Goal: Information Seeking & Learning: Find specific fact

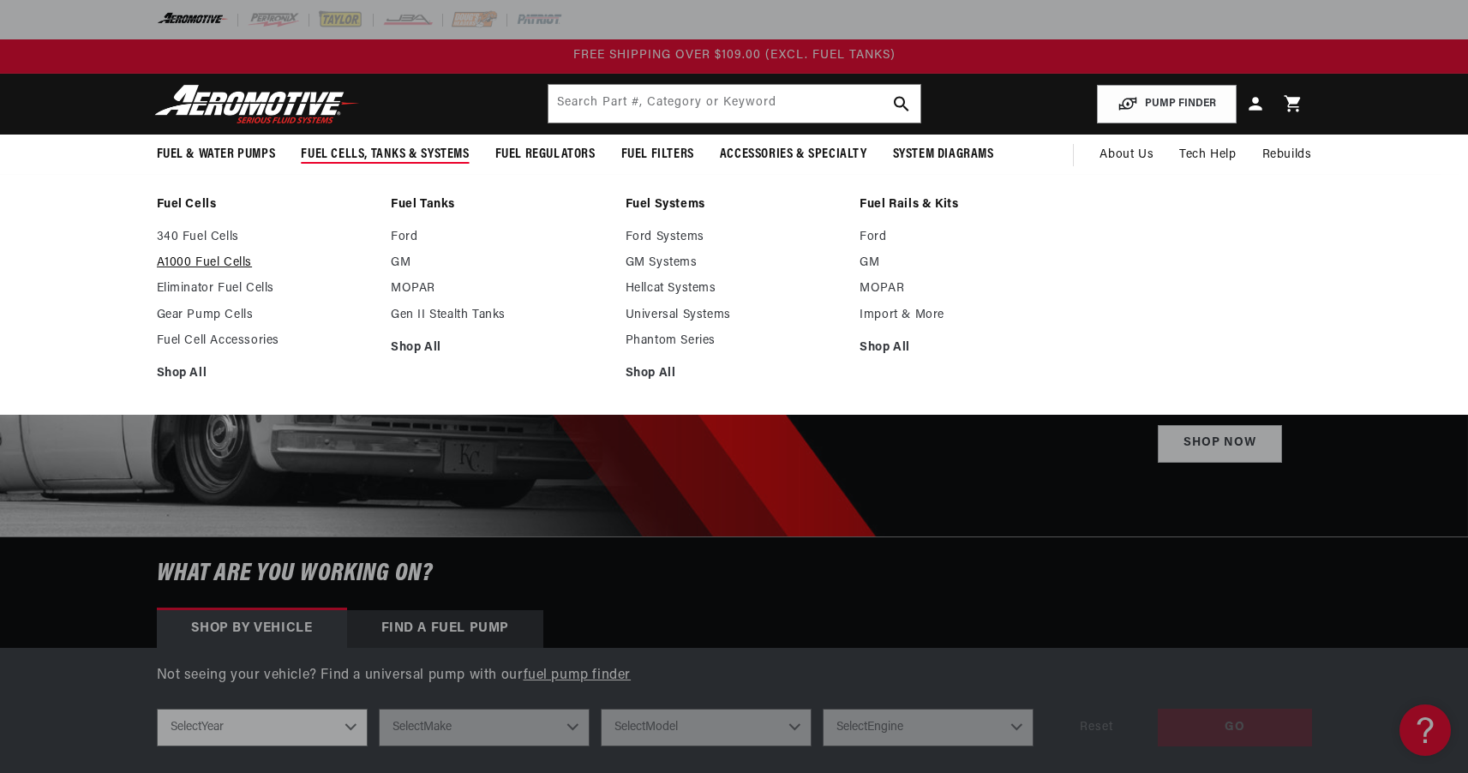
click at [229, 267] on link "A1000 Fuel Cells" at bounding box center [266, 262] width 218 height 15
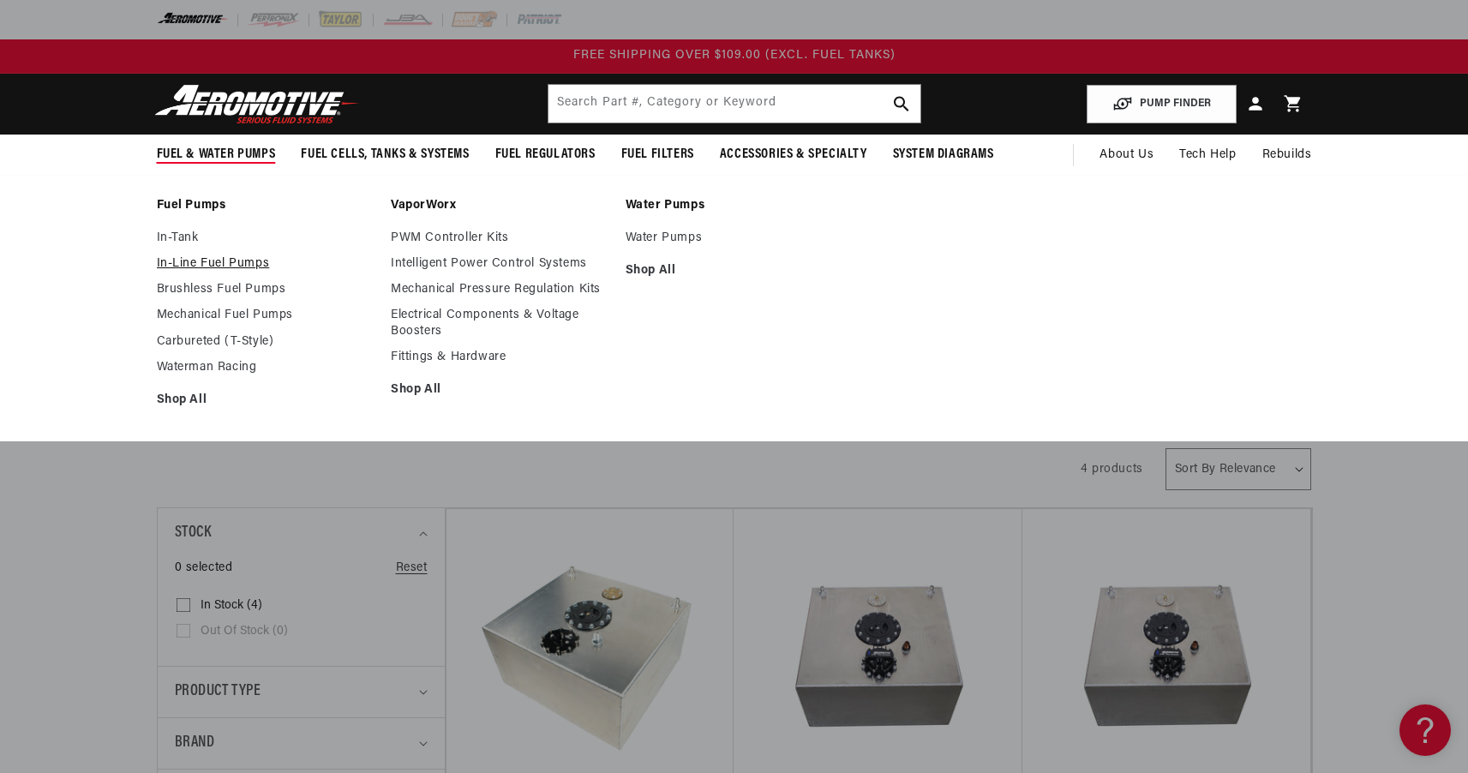
click at [250, 264] on link "In-Line Fuel Pumps" at bounding box center [266, 263] width 218 height 15
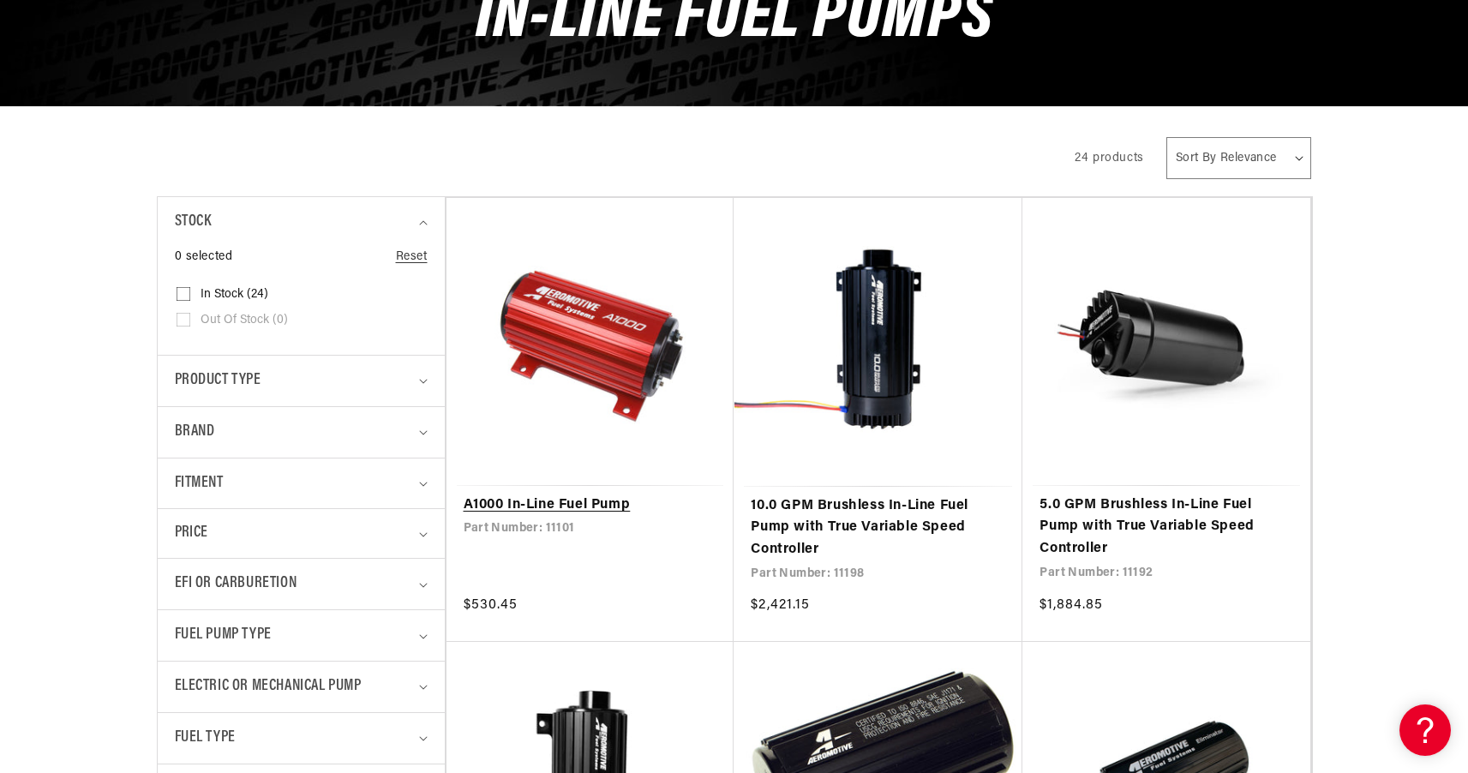
scroll to position [385, 0]
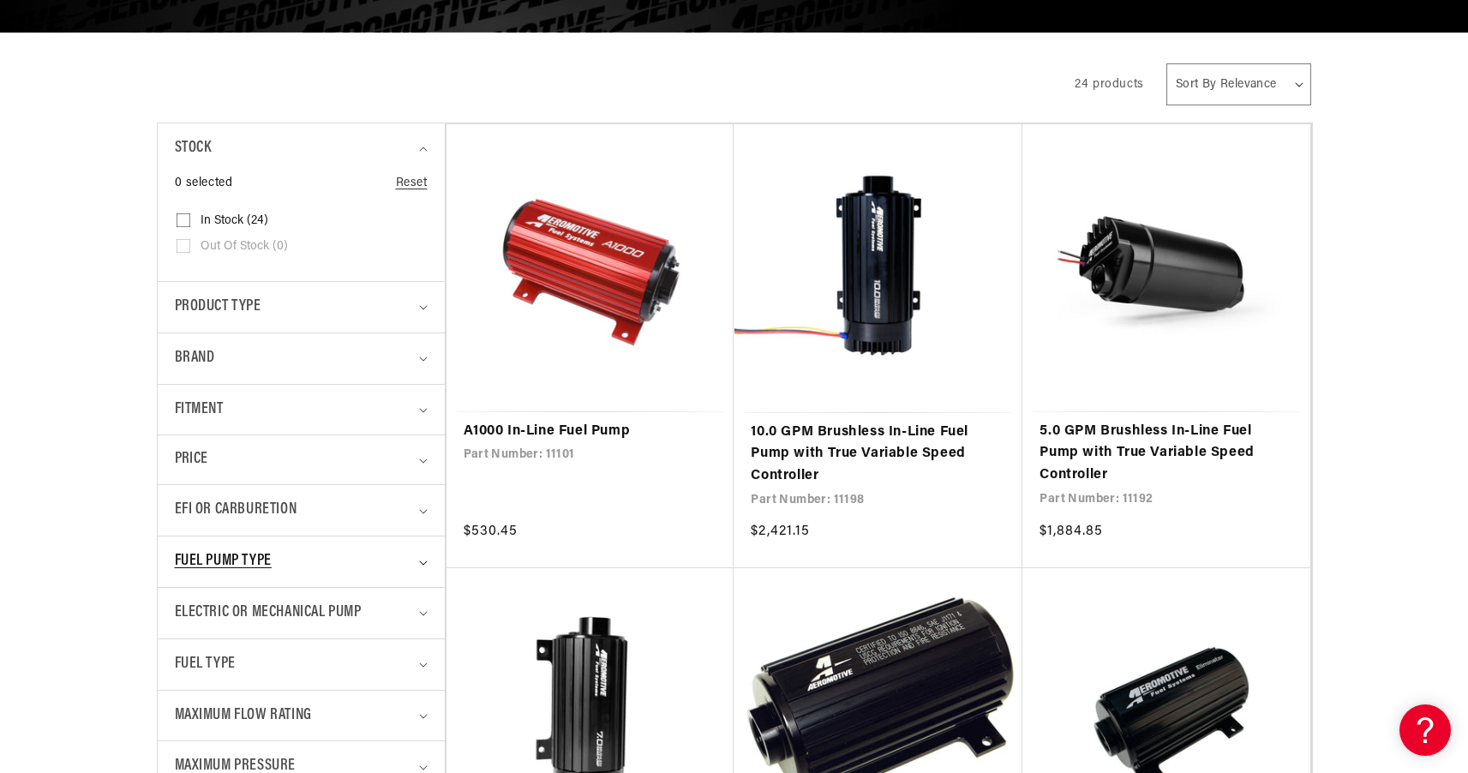
click at [350, 551] on div "Fuel Pump Type" at bounding box center [294, 561] width 238 height 25
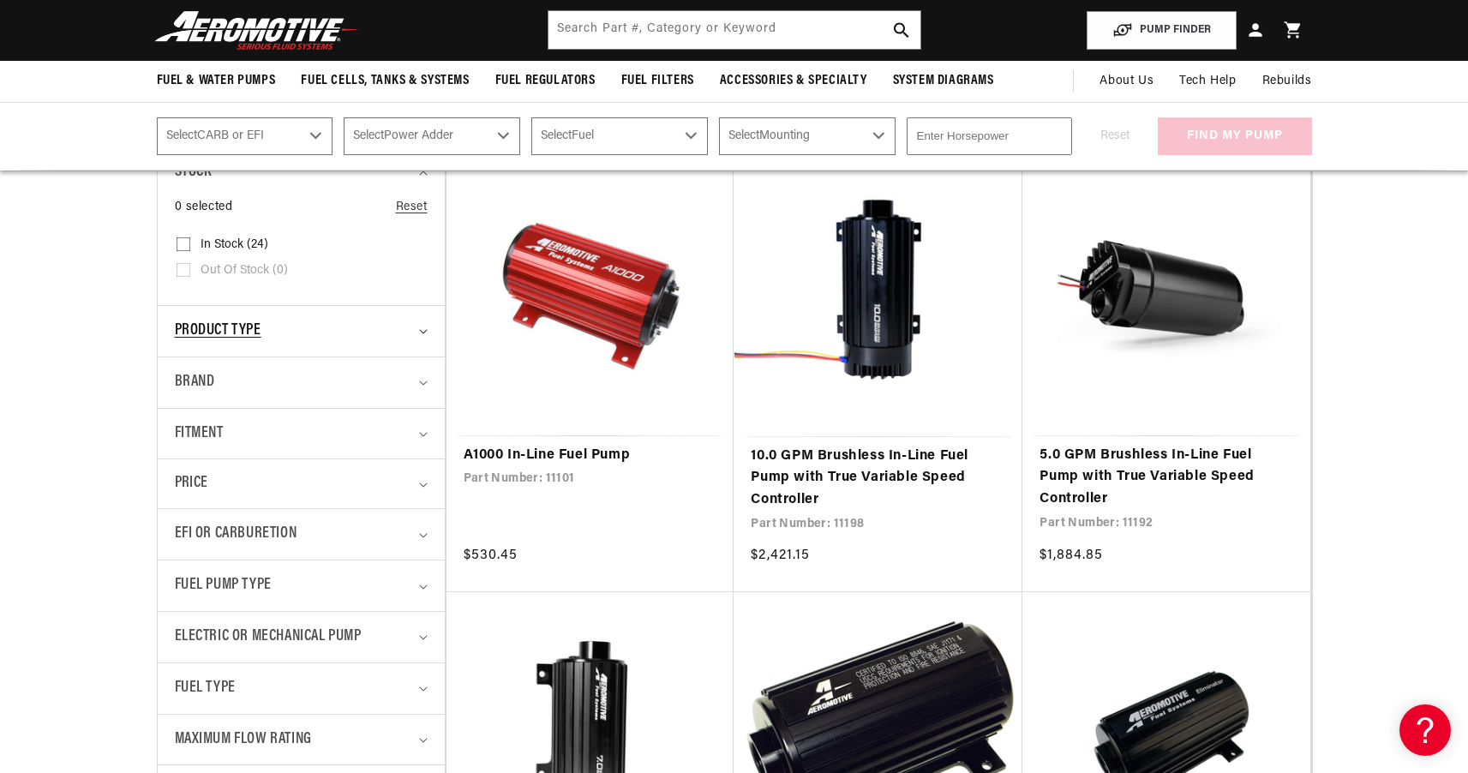
click at [311, 319] on div "Product type" at bounding box center [294, 331] width 238 height 25
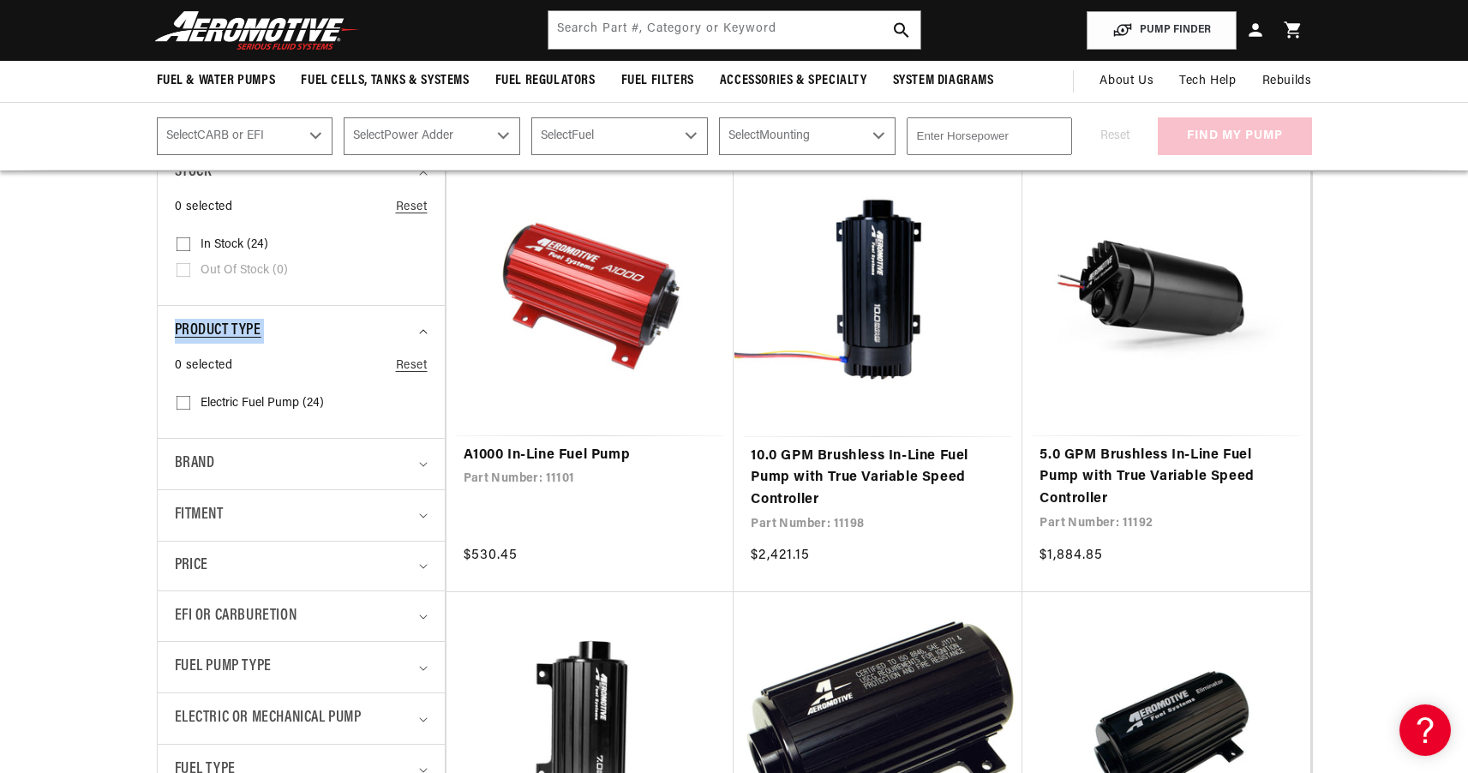
click at [311, 319] on div "Product type" at bounding box center [294, 331] width 238 height 25
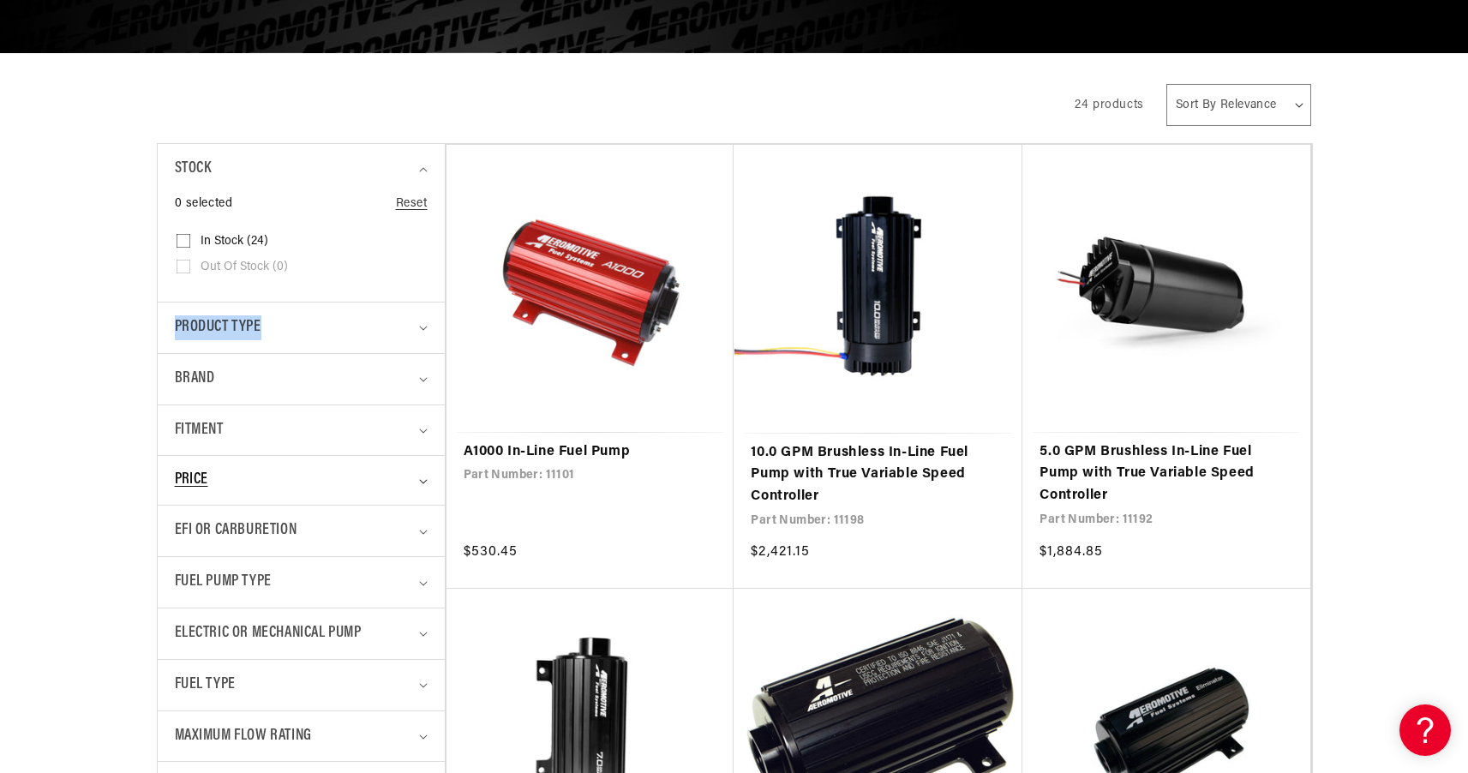
scroll to position [441, 0]
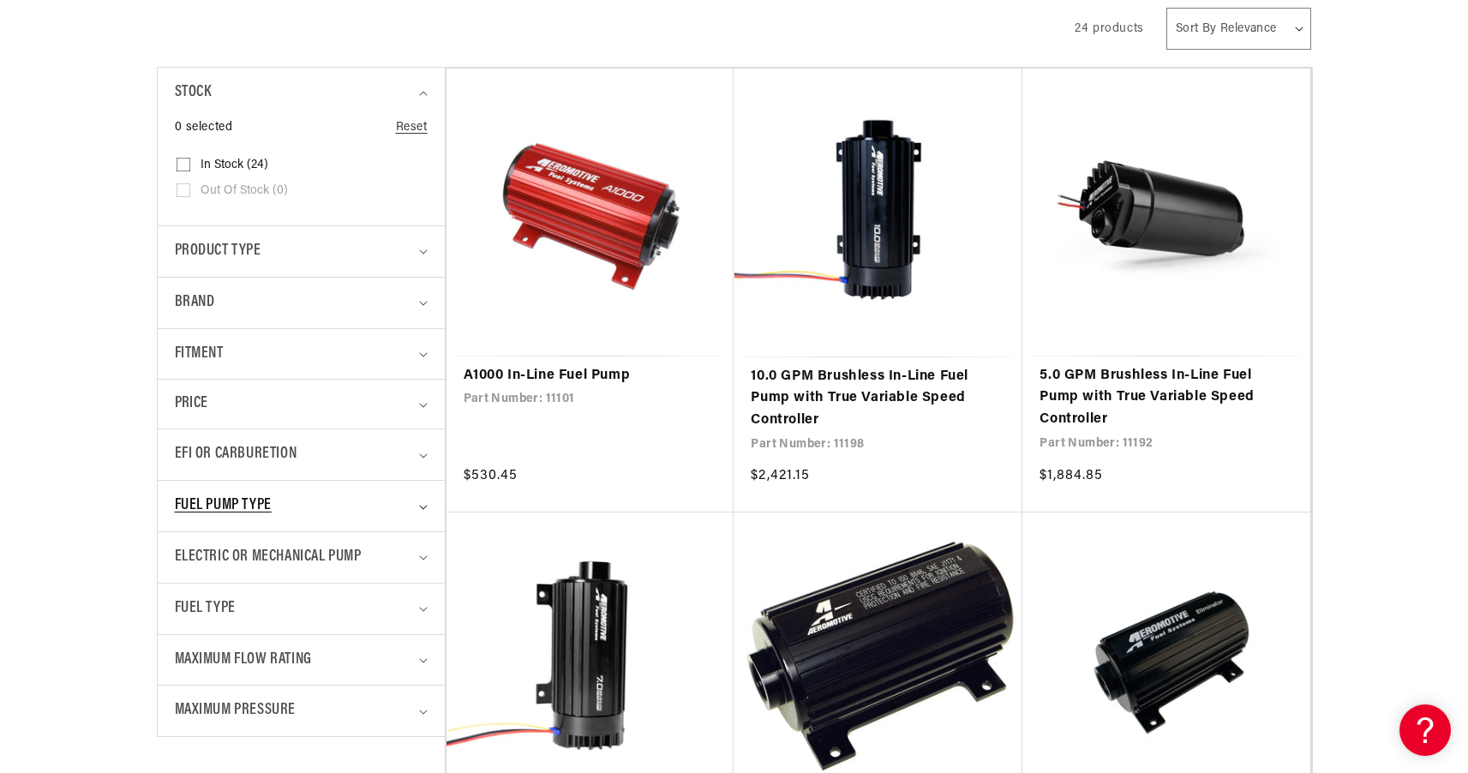
click at [331, 498] on div "Fuel Pump Type" at bounding box center [294, 506] width 238 height 25
click at [335, 498] on div "Fuel Pump Type" at bounding box center [294, 506] width 238 height 25
click at [317, 603] on div "Fuel Type" at bounding box center [294, 609] width 238 height 25
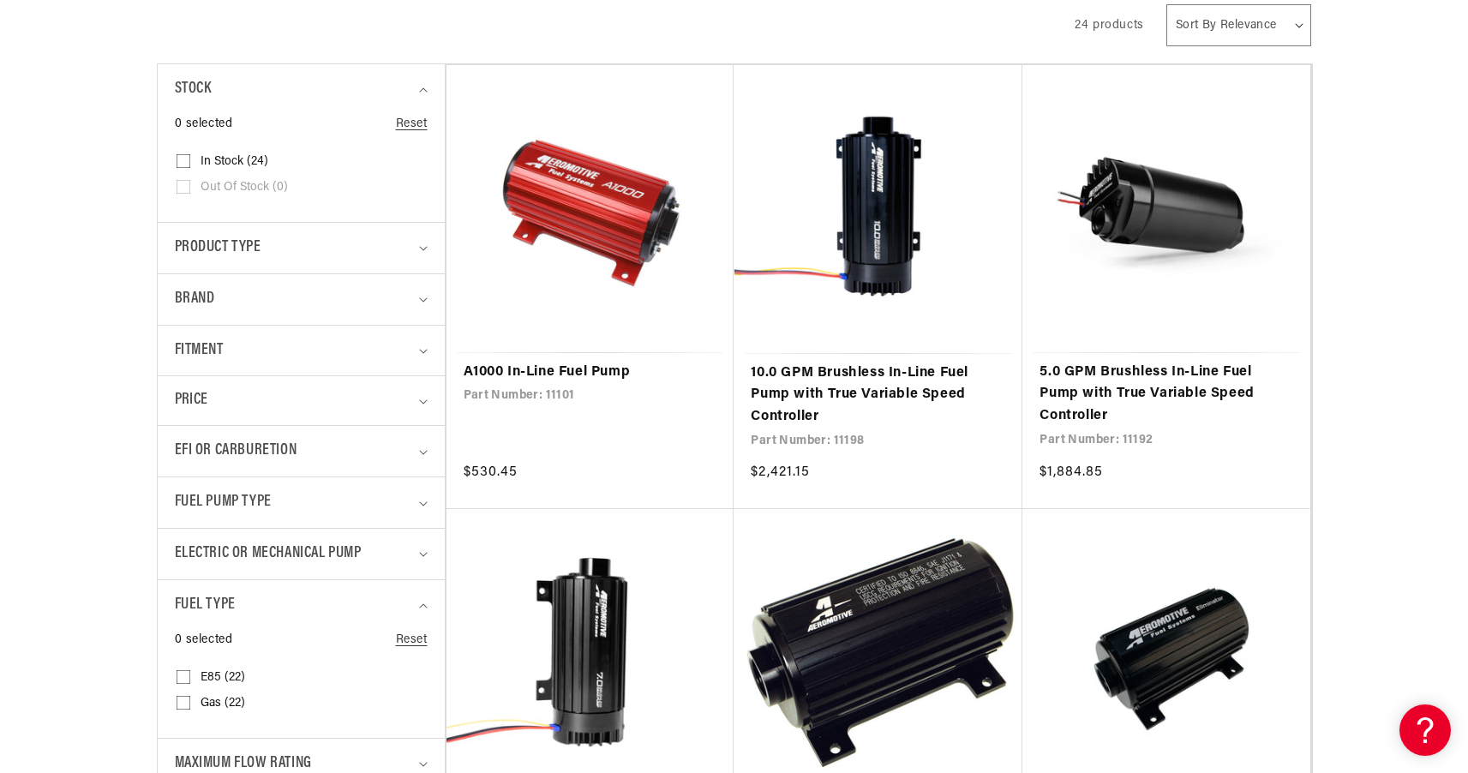
scroll to position [461, 0]
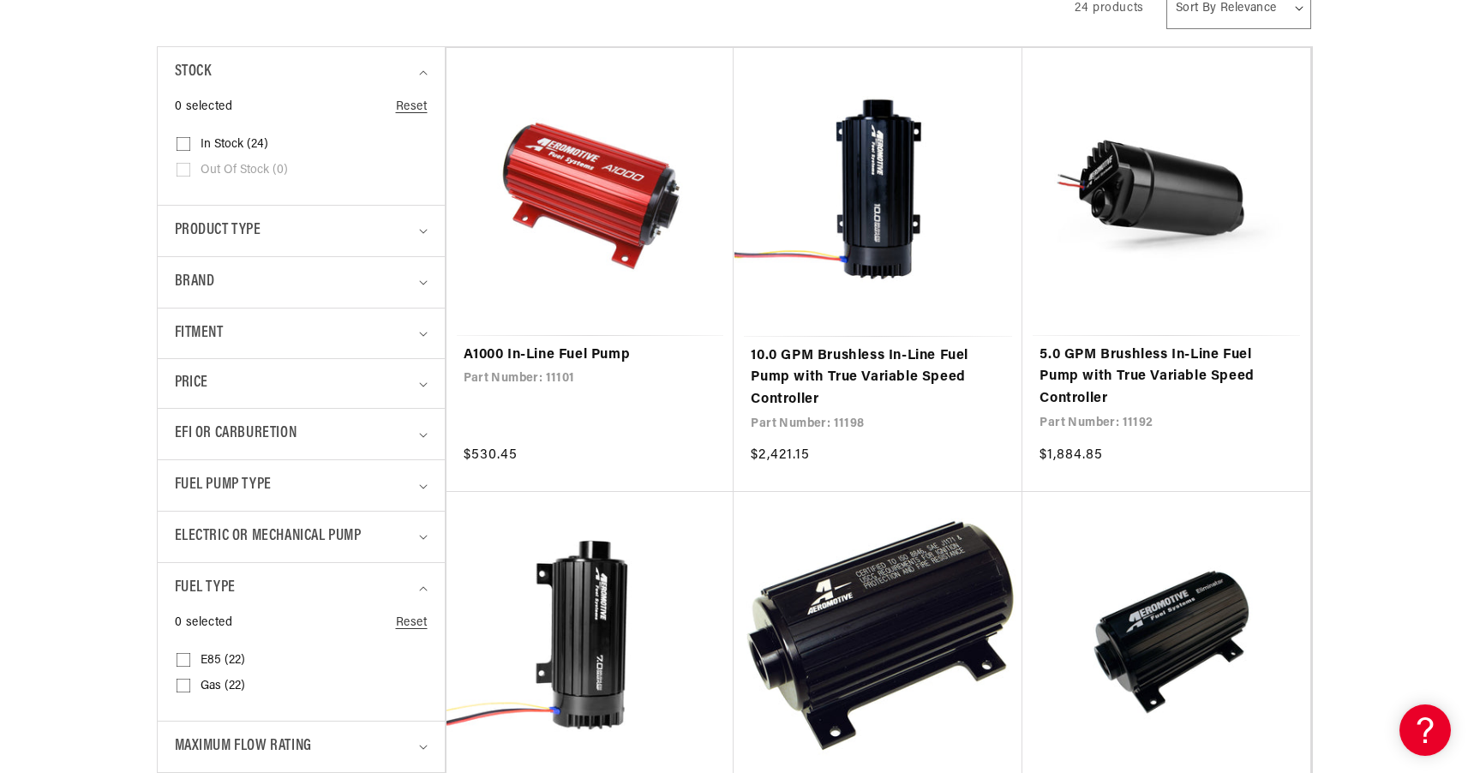
click at [180, 657] on input "E85 (22) E85 (22 products)" at bounding box center [184, 664] width 14 height 14
checkbox input "true"
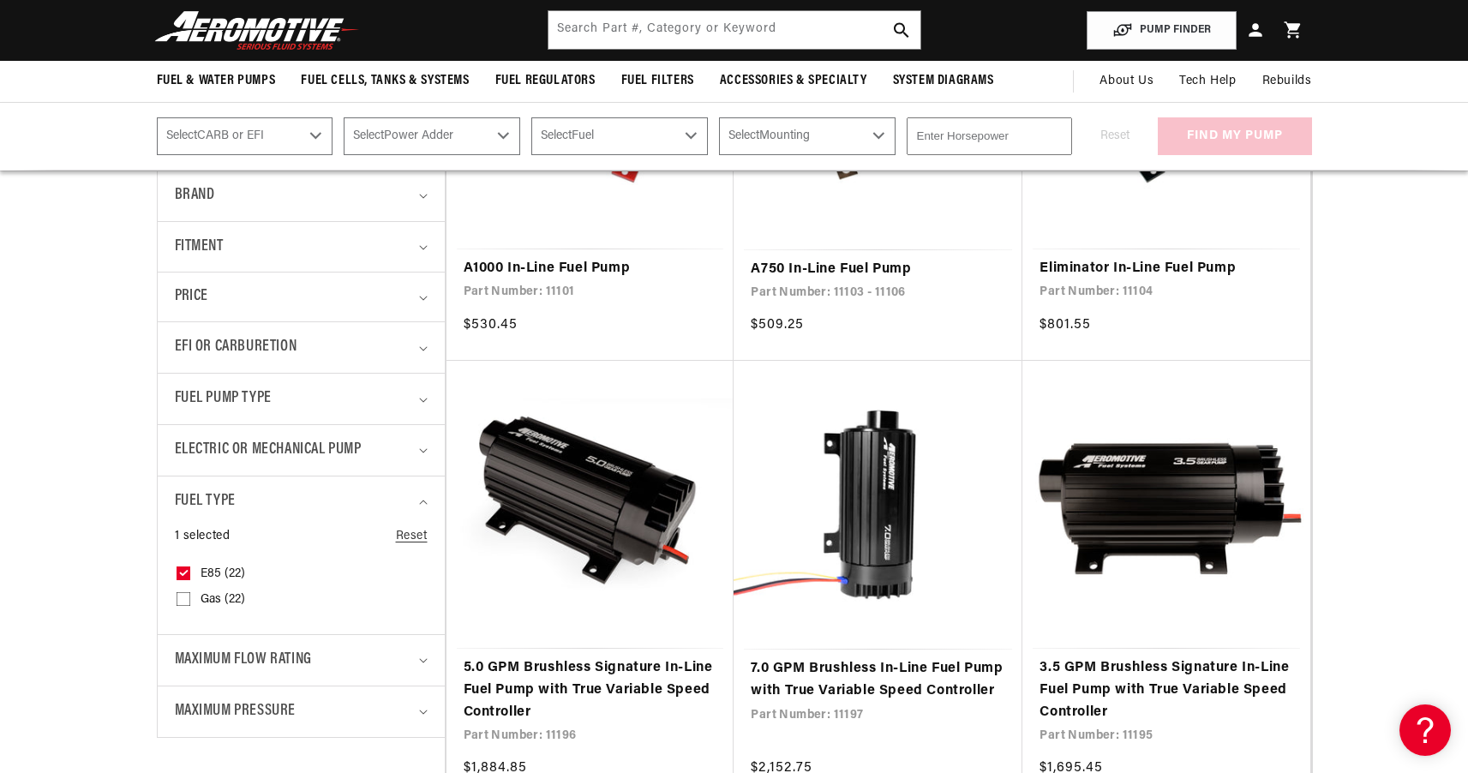
scroll to position [197, 0]
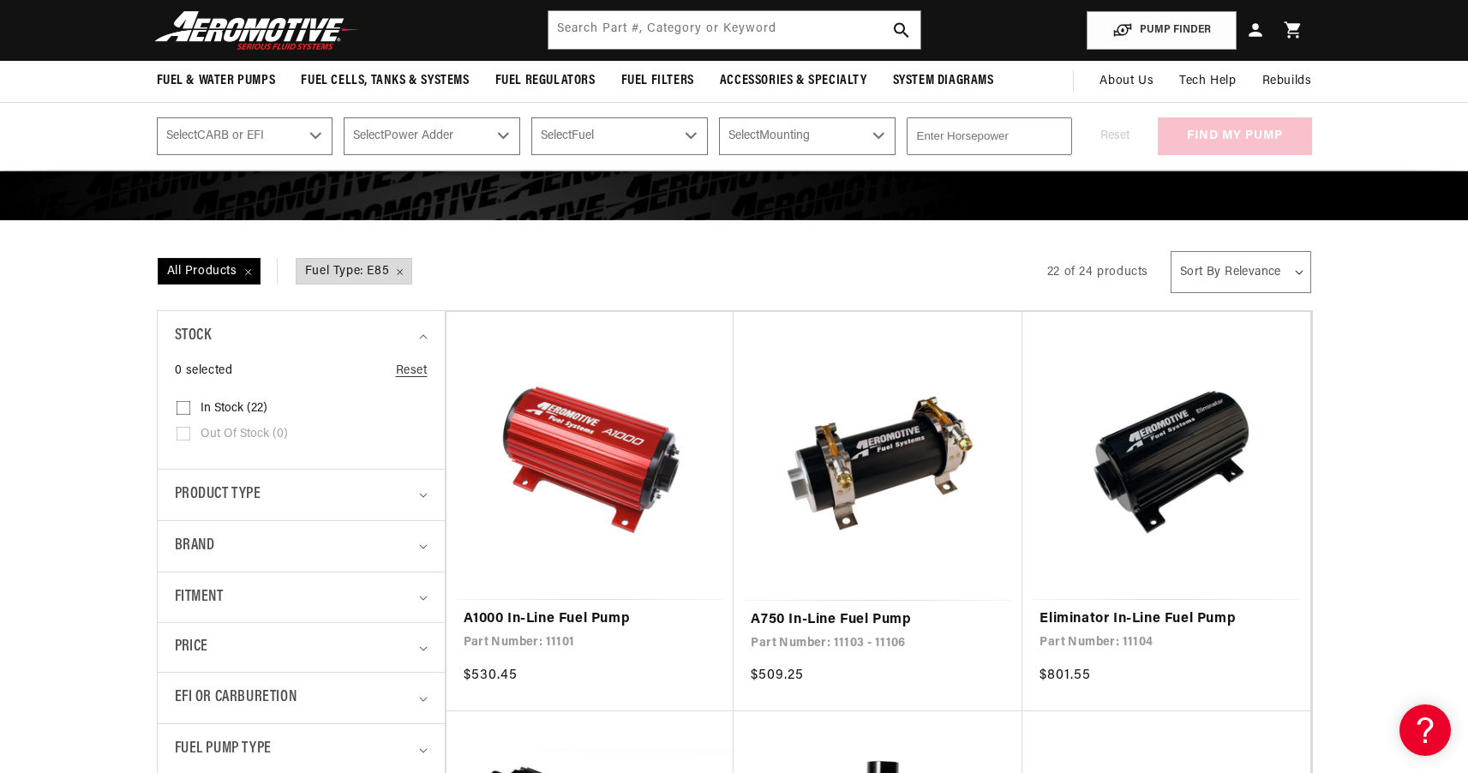
select select "price-ascending"
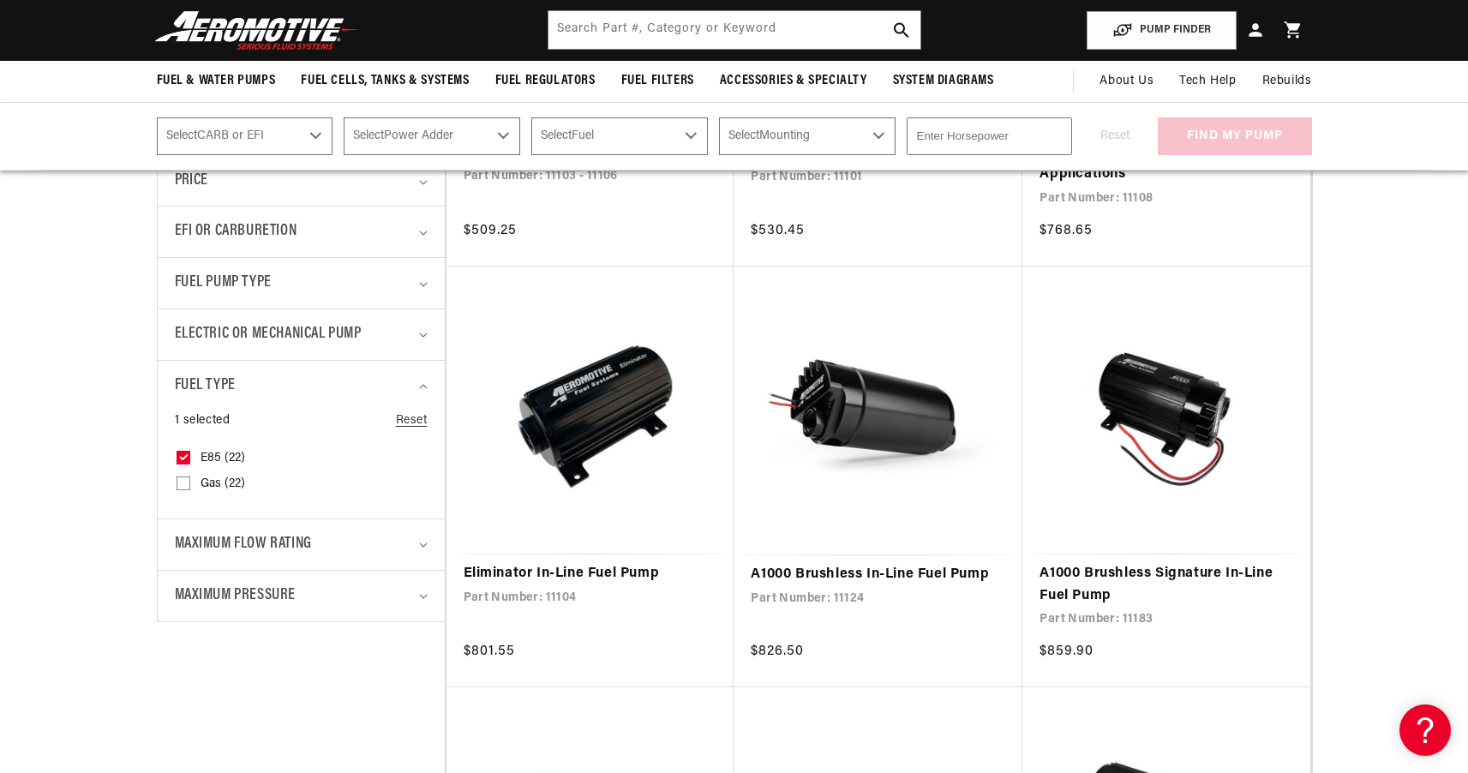
scroll to position [457, 0]
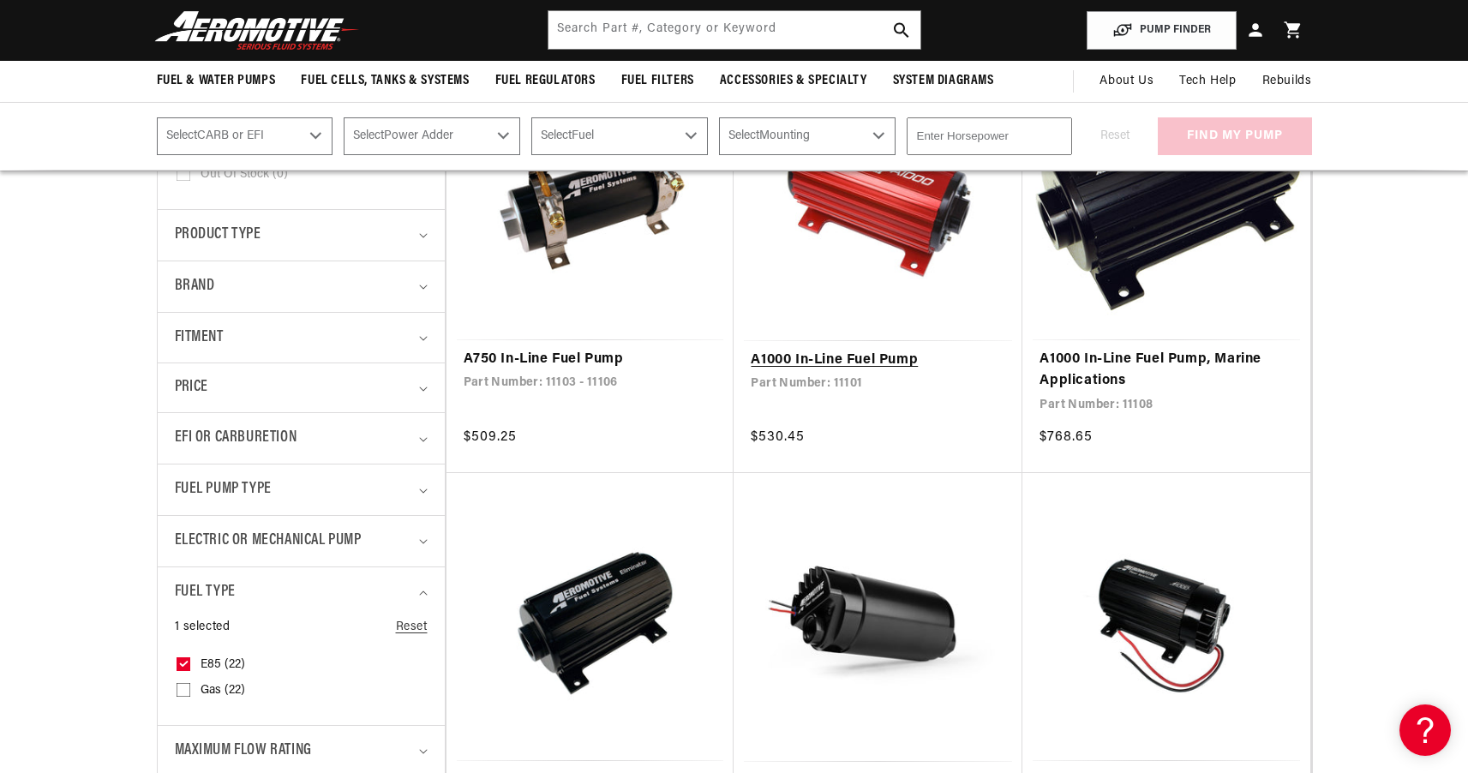
click at [880, 350] on link "A1000 In-Line Fuel Pump" at bounding box center [878, 361] width 255 height 22
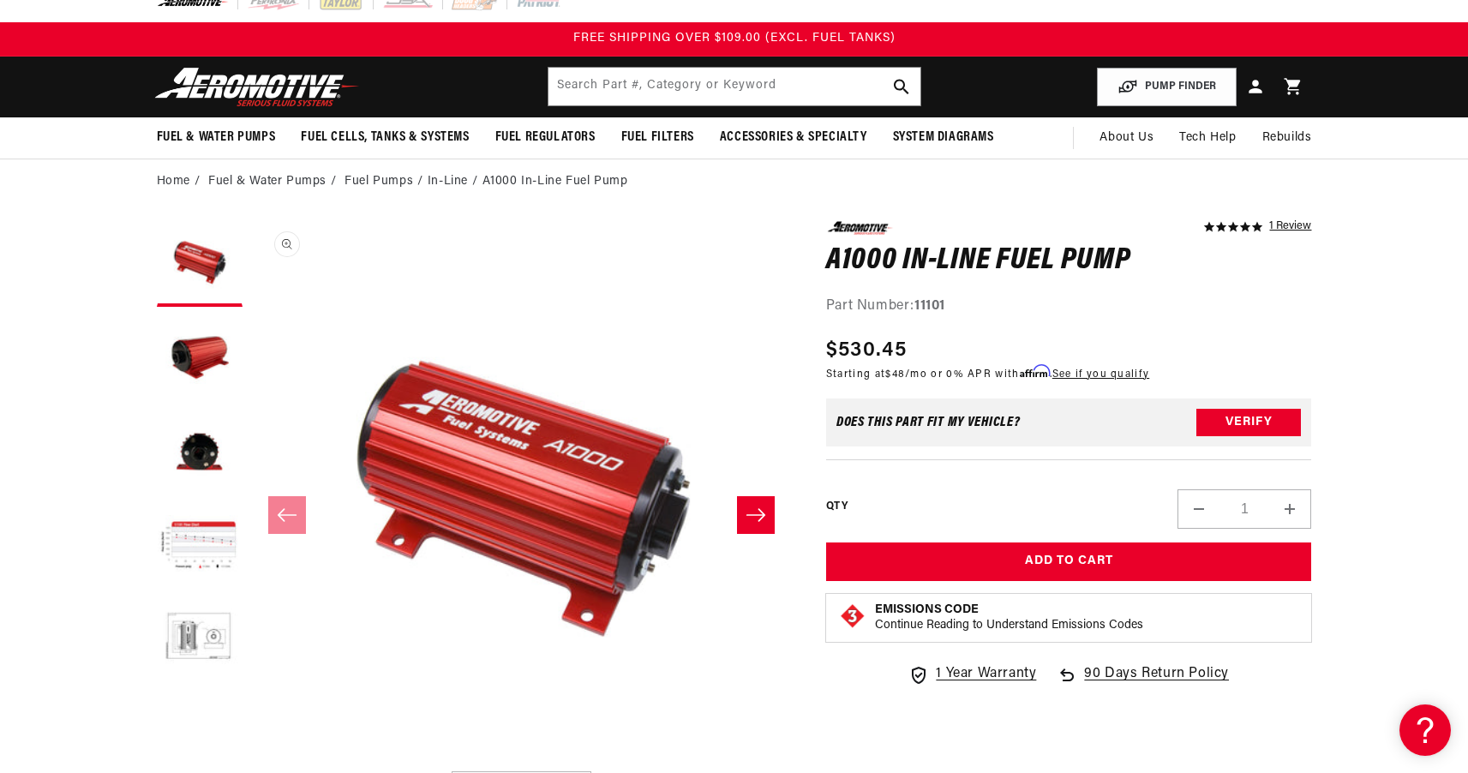
scroll to position [35, 0]
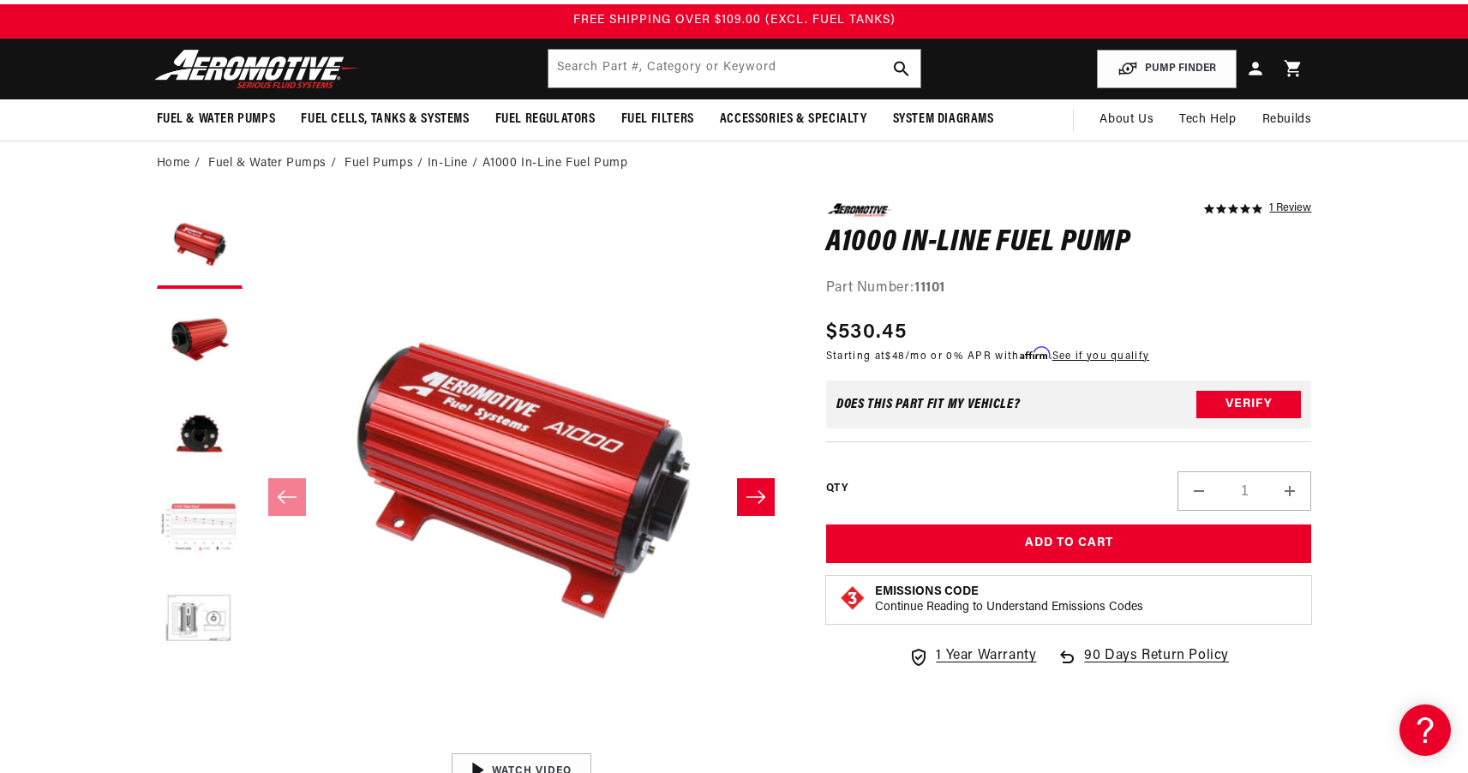
click at [212, 519] on button "Load image 4 in gallery view" at bounding box center [200, 529] width 86 height 86
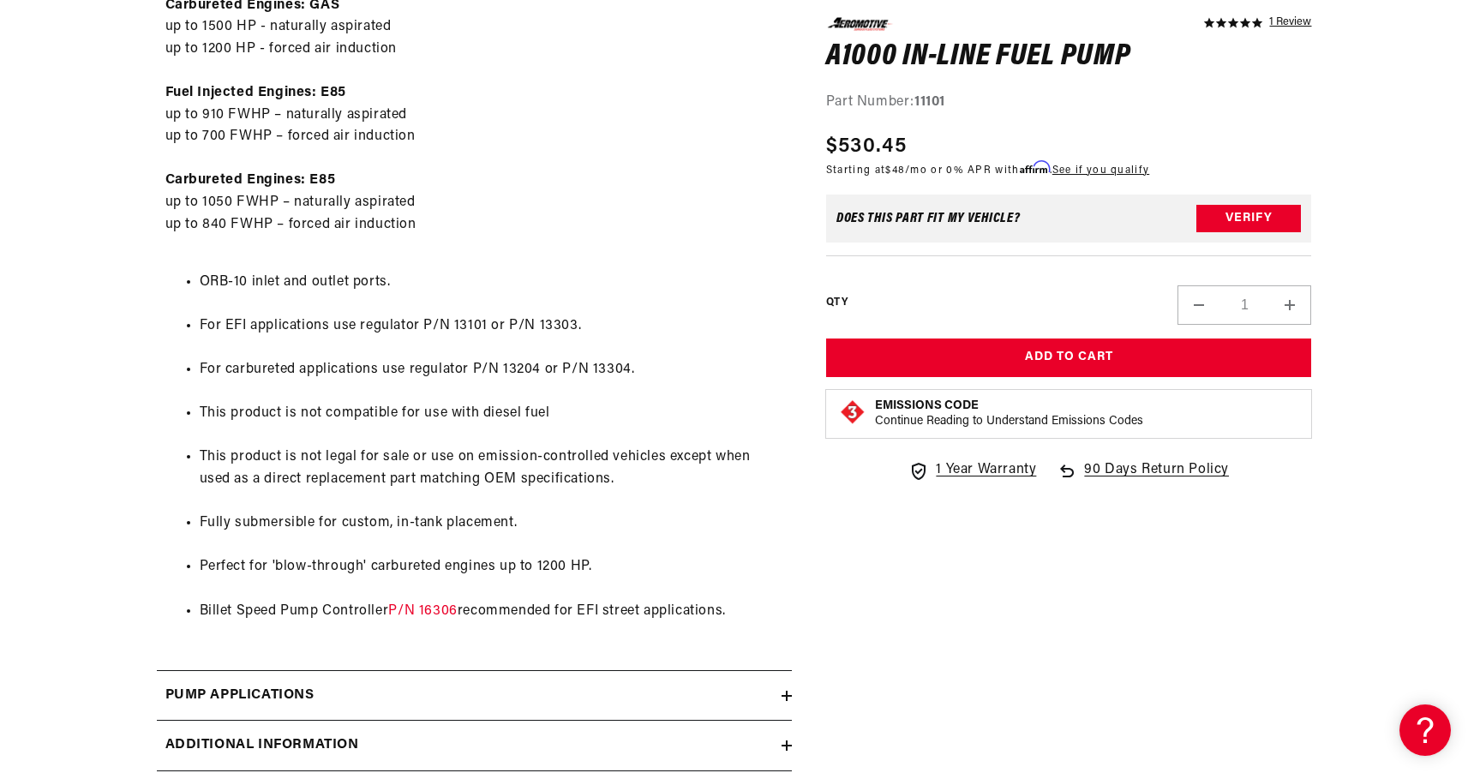
scroll to position [1198, 0]
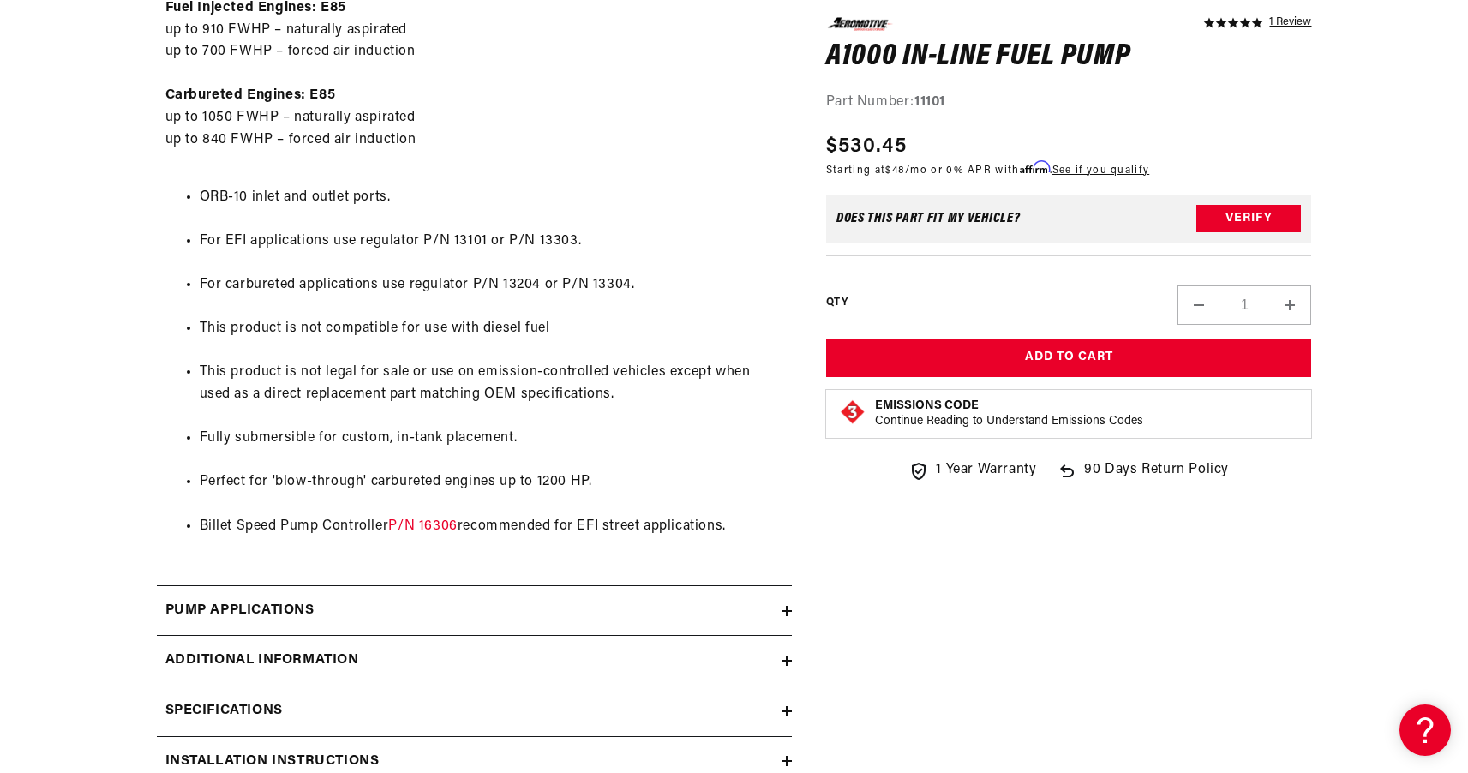
click at [681, 602] on div "Pump Applications" at bounding box center [469, 611] width 625 height 22
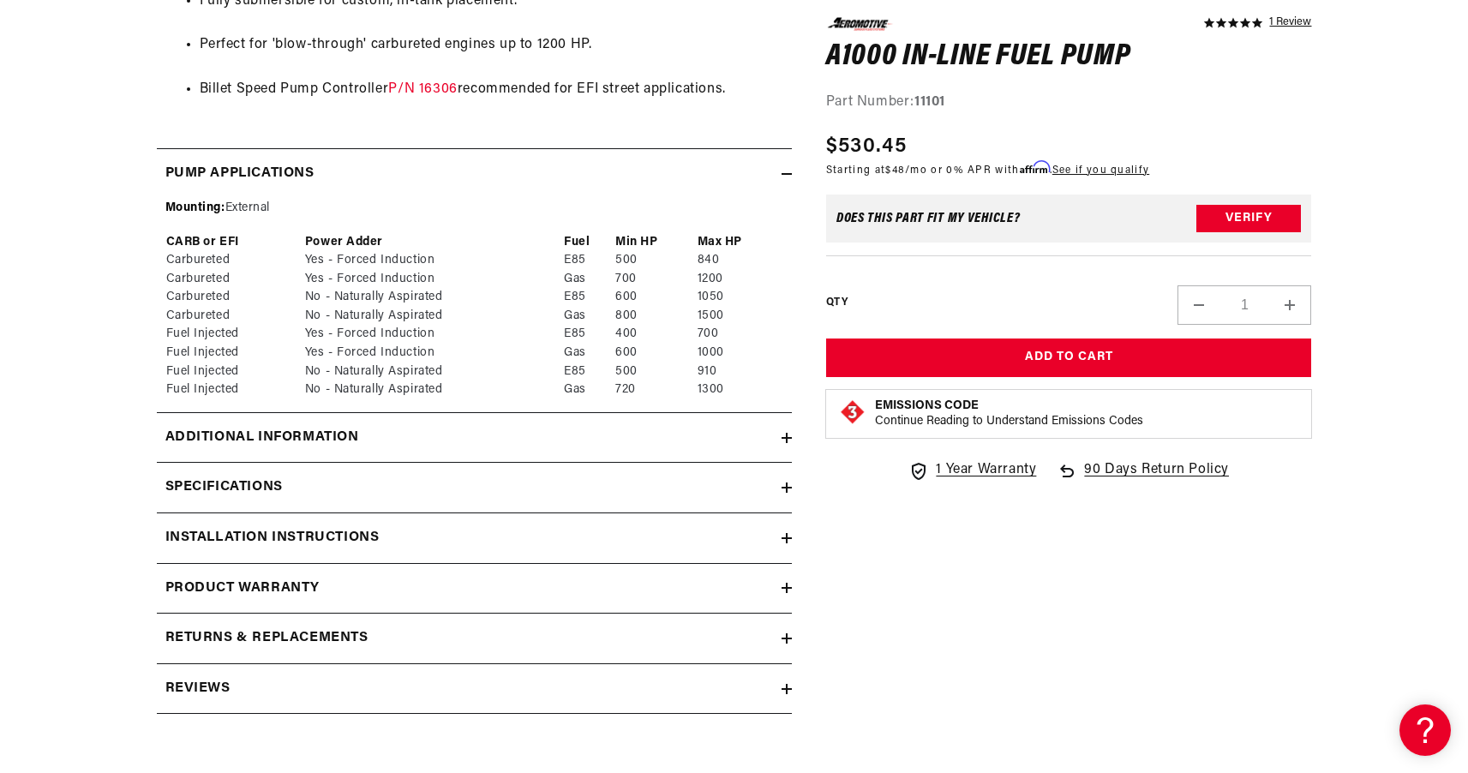
scroll to position [1714, 0]
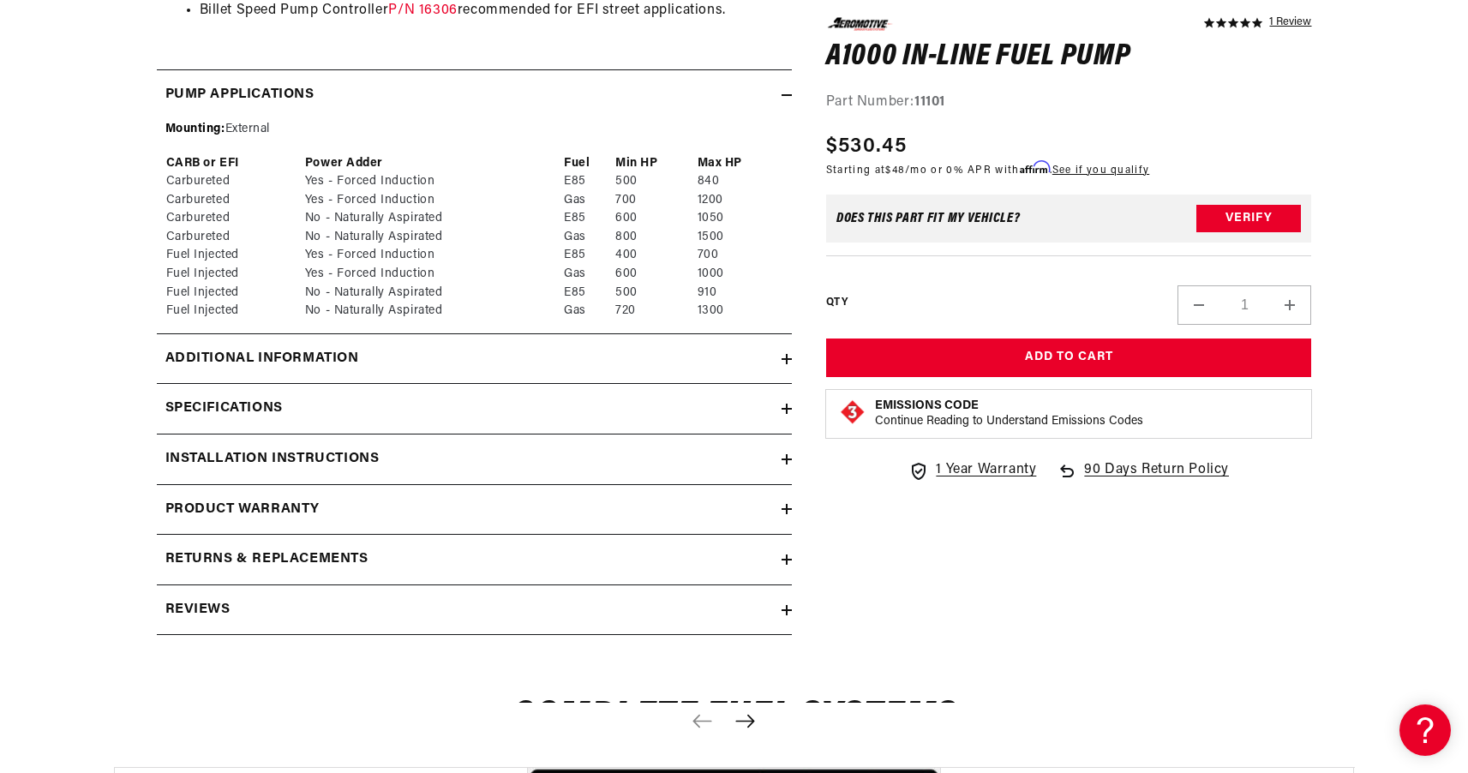
click at [376, 384] on summary "Specifications" at bounding box center [474, 409] width 635 height 50
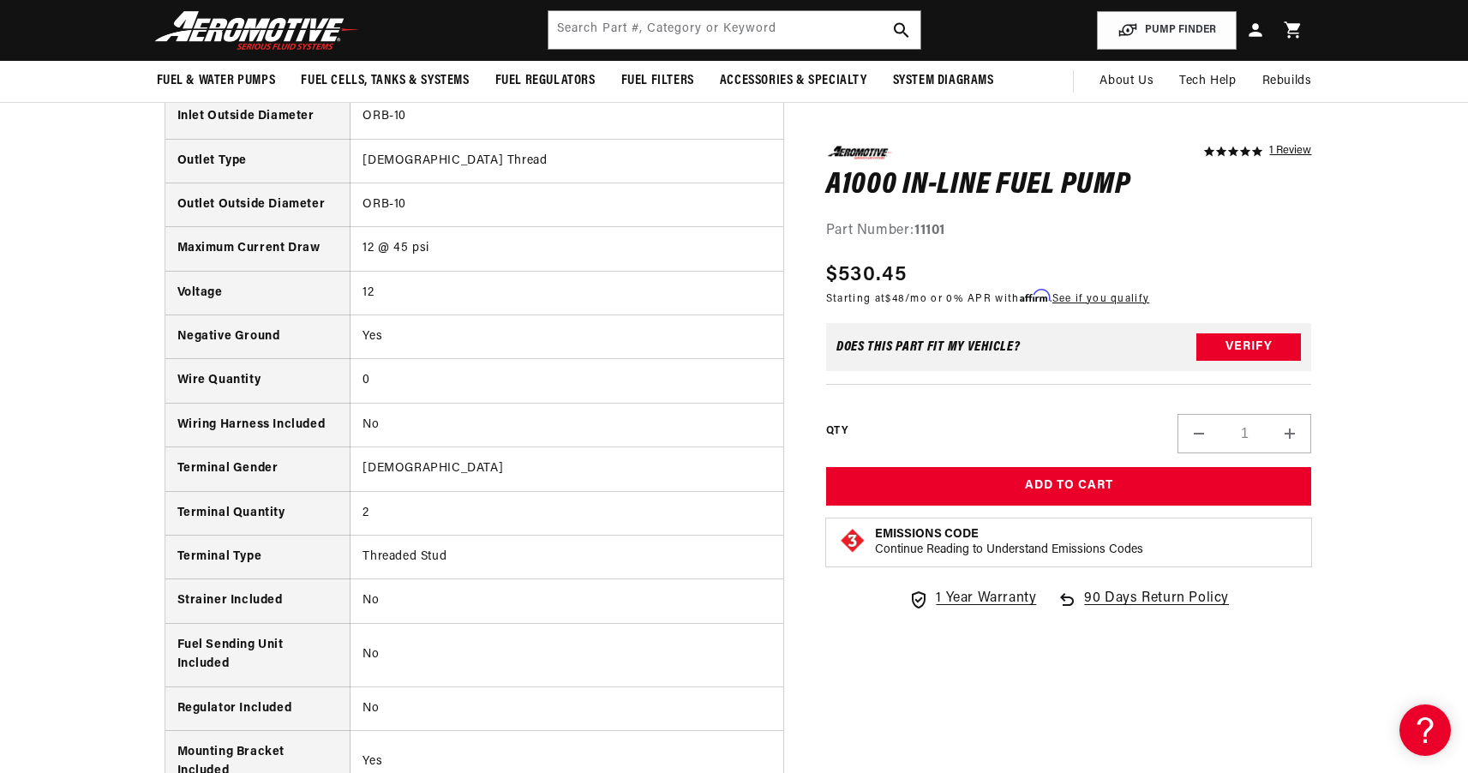
scroll to position [2081, 0]
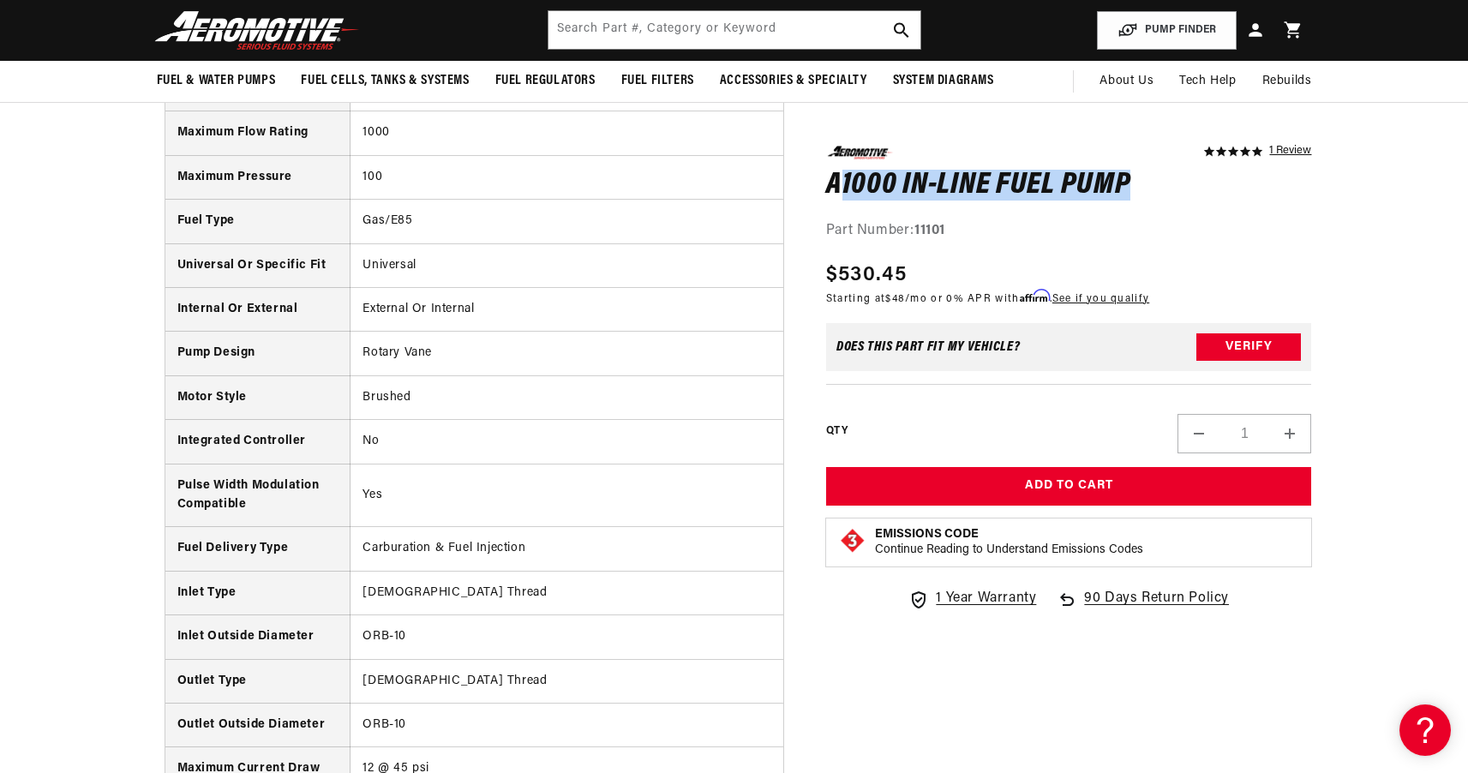
drag, startPoint x: 836, startPoint y: 190, endPoint x: 1150, endPoint y: 189, distance: 313.8
click at [1150, 189] on h1 "A1000 In-Line Fuel Pump" at bounding box center [1069, 184] width 486 height 27
drag, startPoint x: 1004, startPoint y: 184, endPoint x: 830, endPoint y: 191, distance: 174.2
click at [831, 187] on h1 "A1000 In-Line Fuel Pump" at bounding box center [1069, 184] width 486 height 27
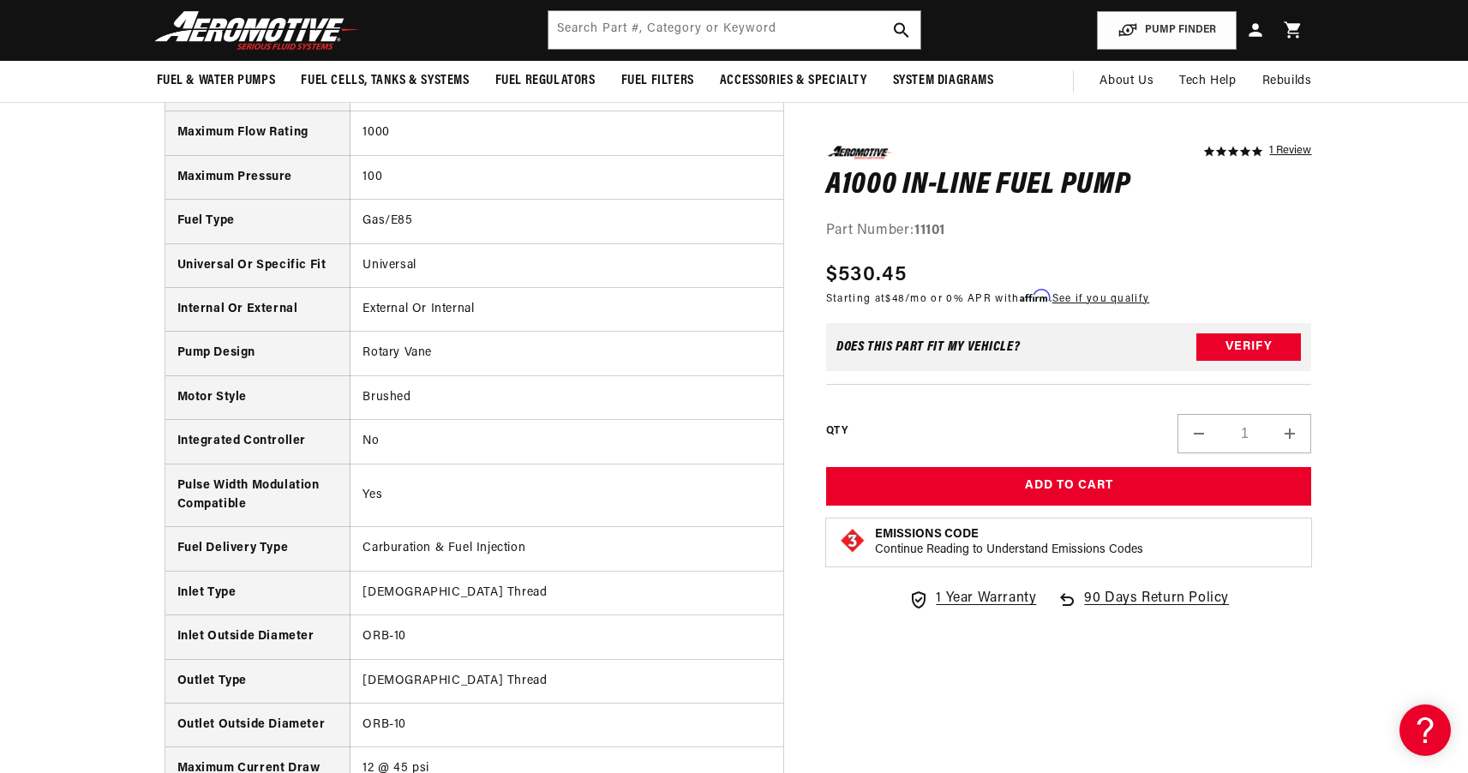
click at [934, 228] on strong "11101" at bounding box center [930, 231] width 31 height 14
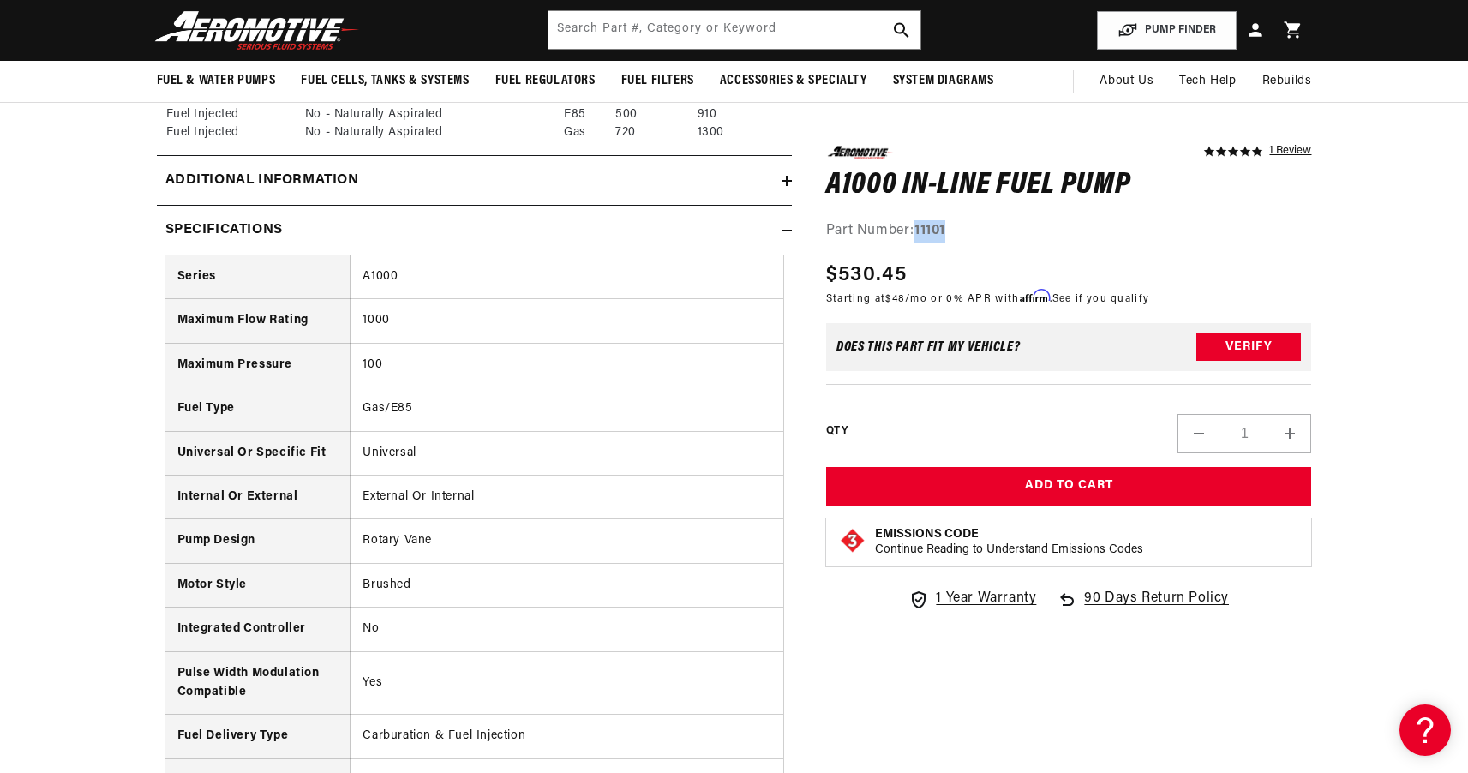
copy strong "11101"
